Goal: Transaction & Acquisition: Book appointment/travel/reservation

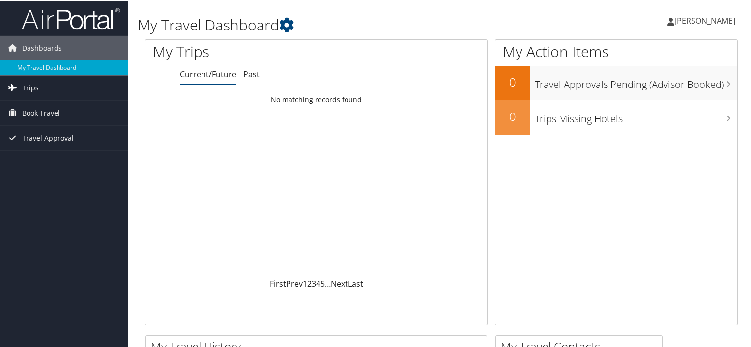
click at [26, 85] on span "Trips" at bounding box center [30, 87] width 17 height 25
click at [42, 154] on span "Book Travel" at bounding box center [41, 156] width 38 height 25
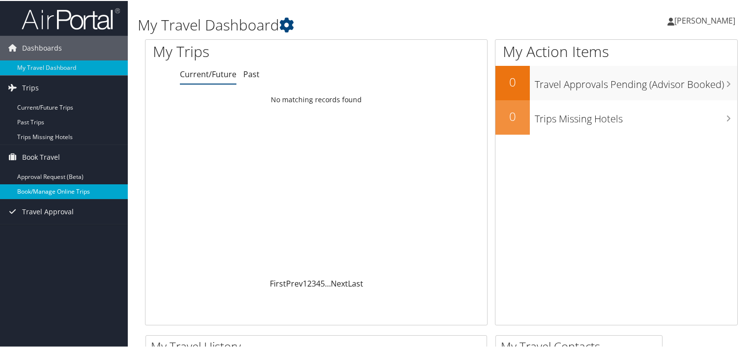
click at [40, 190] on link "Book/Manage Online Trips" at bounding box center [64, 190] width 128 height 15
click at [57, 195] on link "Book/Manage Online Trips" at bounding box center [64, 190] width 128 height 15
